Goal: Task Accomplishment & Management: Manage account settings

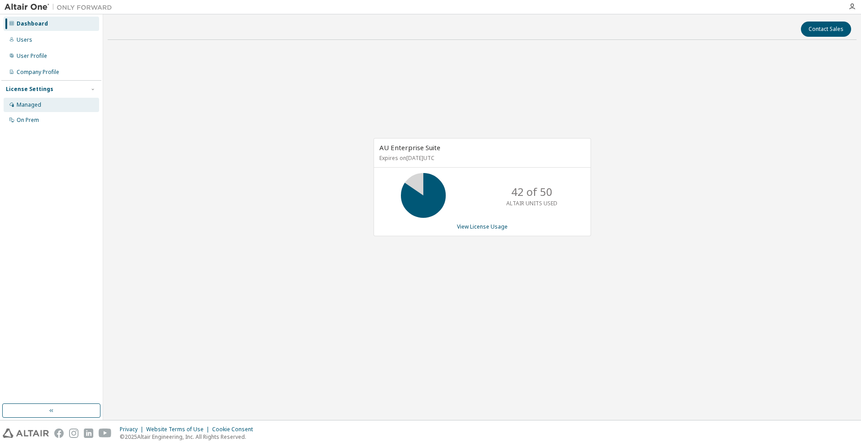
click at [22, 104] on div "Managed" at bounding box center [29, 104] width 25 height 7
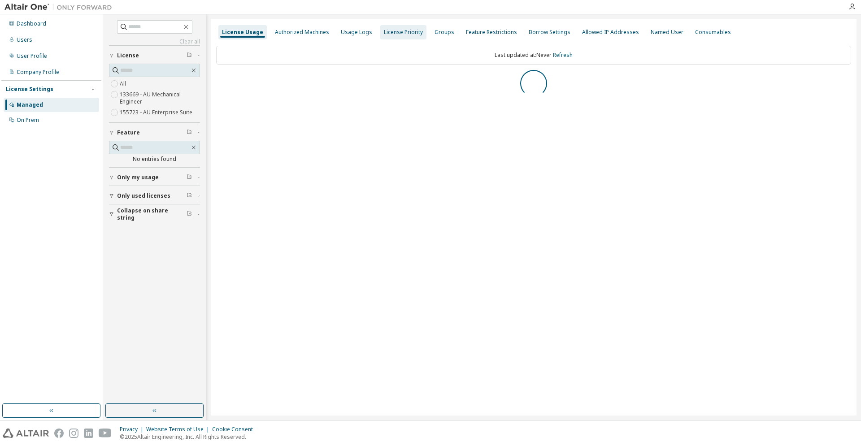
click at [392, 32] on div "License Priority" at bounding box center [403, 32] width 39 height 7
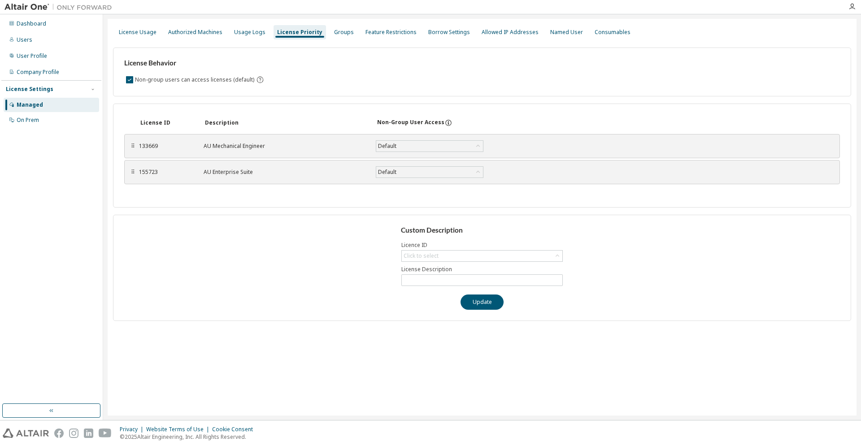
click at [207, 174] on div "AU Enterprise Suite" at bounding box center [284, 172] width 161 height 7
click at [17, 107] on div "Managed" at bounding box center [30, 104] width 26 height 7
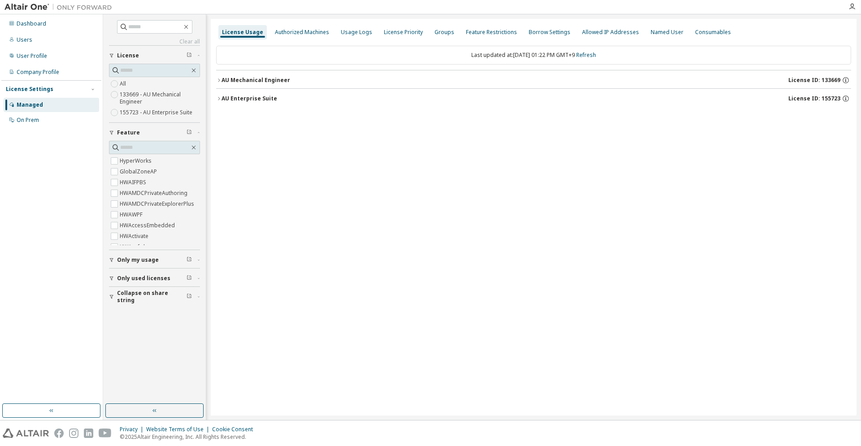
click at [252, 102] on div "AU Enterprise Suite" at bounding box center [250, 98] width 56 height 7
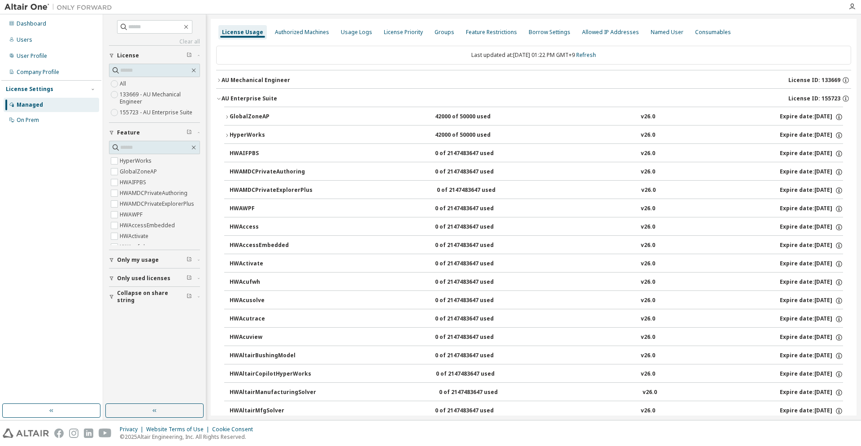
click at [248, 131] on button "HyperWorks 42000 of 50000 used v26.0 Expire date: 2026-08-01" at bounding box center [533, 136] width 619 height 20
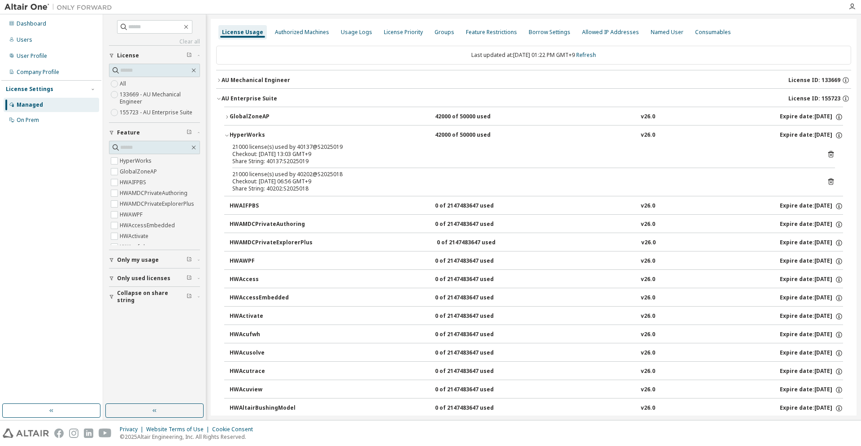
click at [258, 81] on div "AU Mechanical Engineer" at bounding box center [256, 80] width 69 height 7
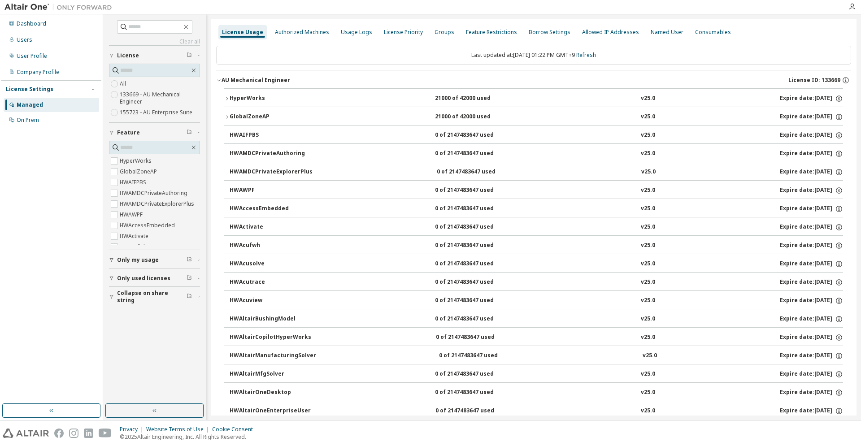
click at [252, 98] on div "HyperWorks" at bounding box center [270, 99] width 81 height 8
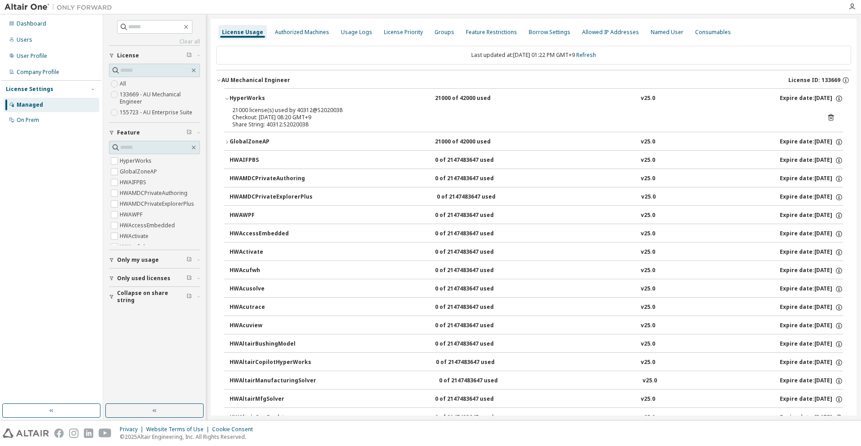
click at [252, 98] on div "HyperWorks" at bounding box center [270, 99] width 81 height 8
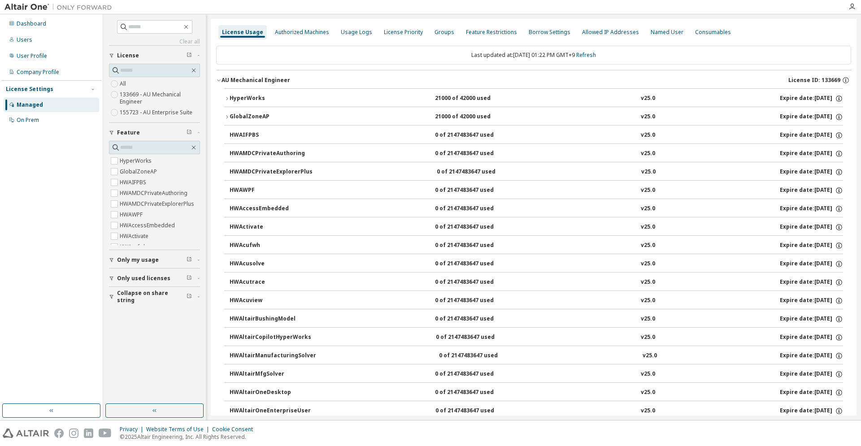
click at [255, 84] on button "AU Mechanical Engineer License ID: 133669" at bounding box center [533, 80] width 635 height 20
